Goal: Transaction & Acquisition: Purchase product/service

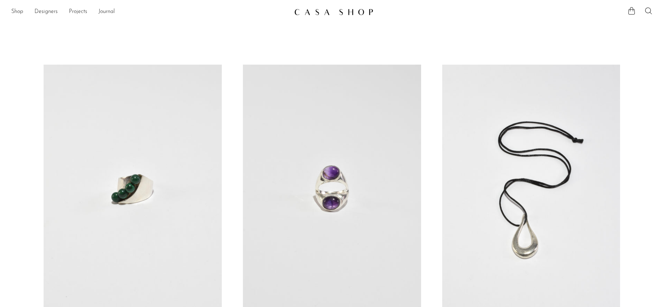
click at [296, 10] on img at bounding box center [333, 11] width 79 height 7
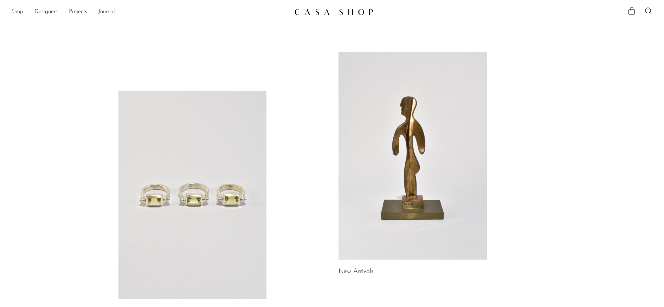
scroll to position [89, 0]
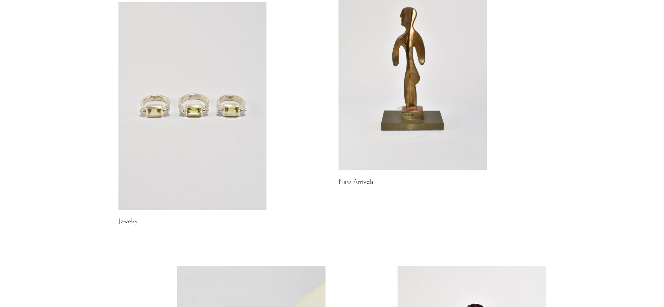
click at [245, 72] on link at bounding box center [193, 106] width 148 height 208
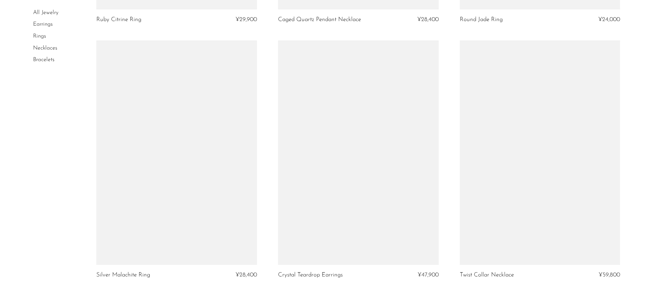
scroll to position [2943, 0]
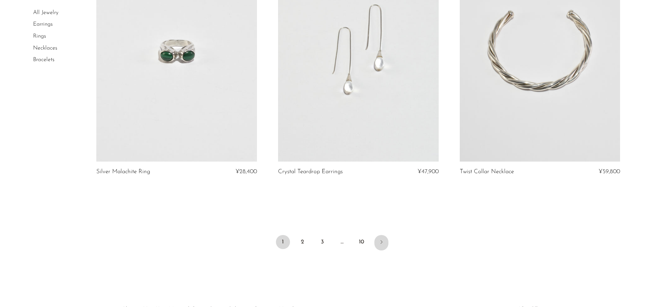
click at [385, 242] on link "Next" at bounding box center [382, 242] width 14 height 15
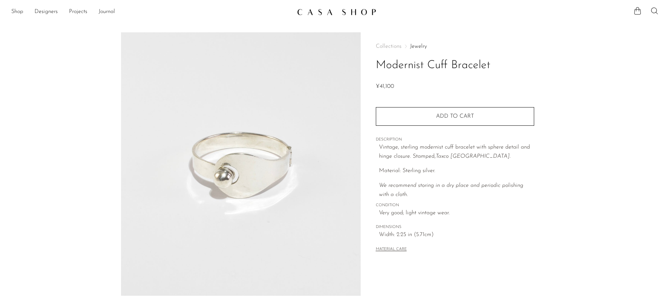
scroll to position [151, 0]
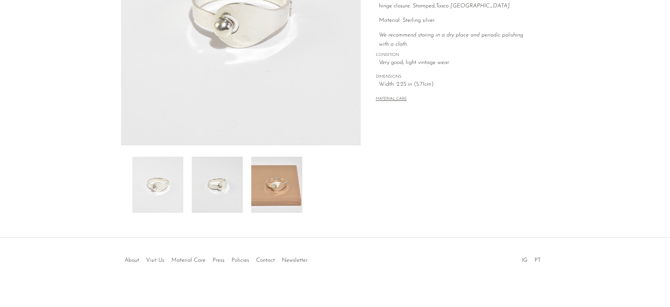
click at [288, 177] on img at bounding box center [276, 185] width 51 height 56
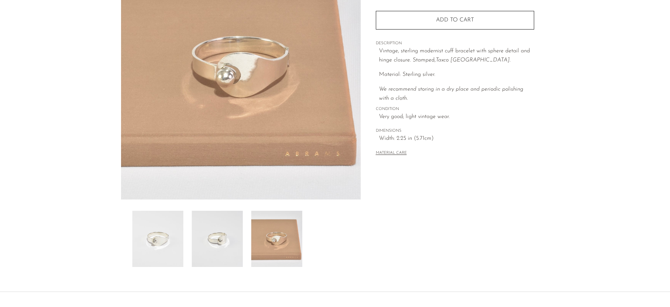
scroll to position [87, 0]
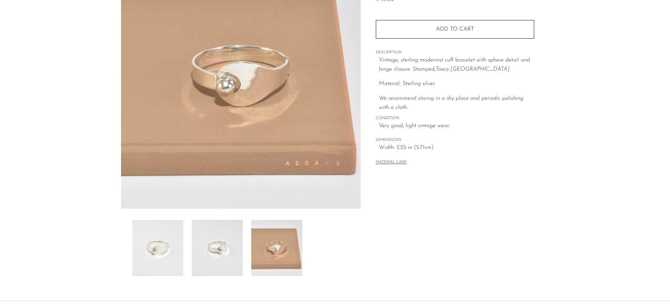
click at [221, 253] on img at bounding box center [217, 248] width 51 height 56
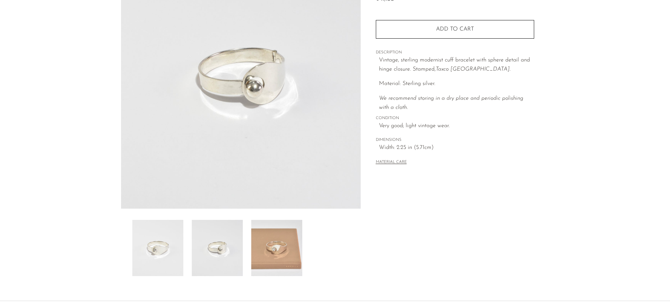
click at [259, 248] on img at bounding box center [276, 248] width 51 height 56
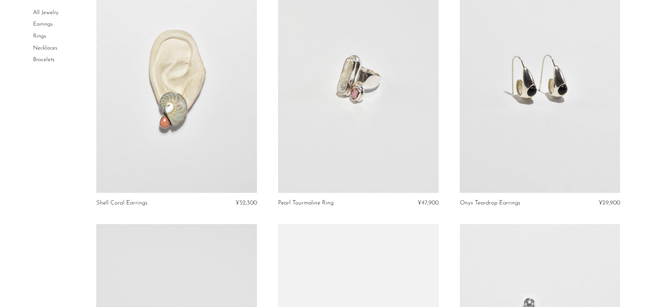
scroll to position [1717, 0]
